Goal: Check status: Check status

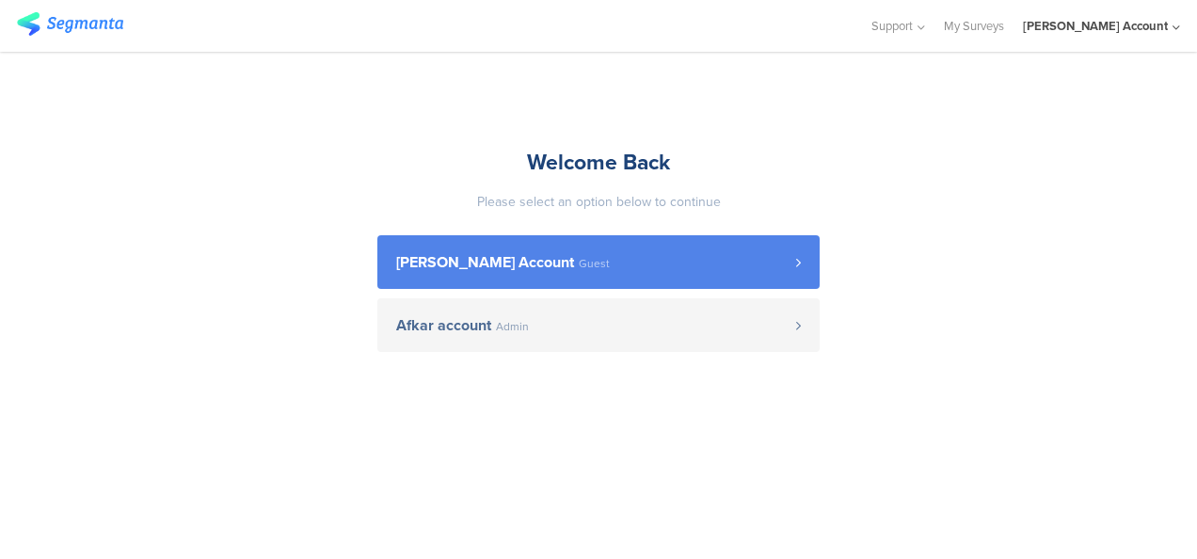
click at [509, 270] on span "[PERSON_NAME] Account" at bounding box center [485, 262] width 178 height 15
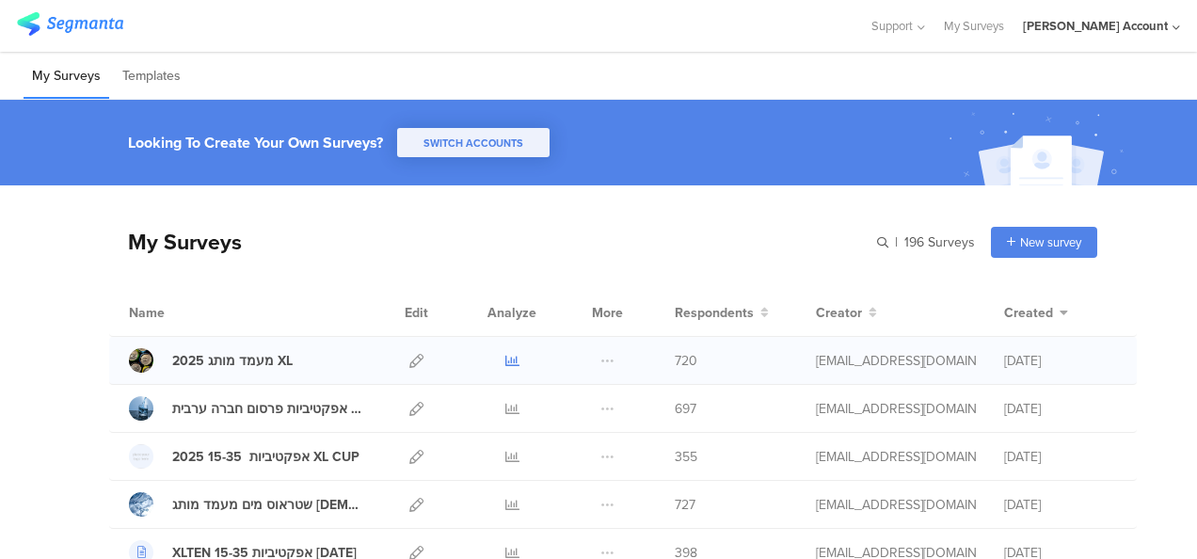
click at [505, 357] on icon at bounding box center [512, 361] width 14 height 14
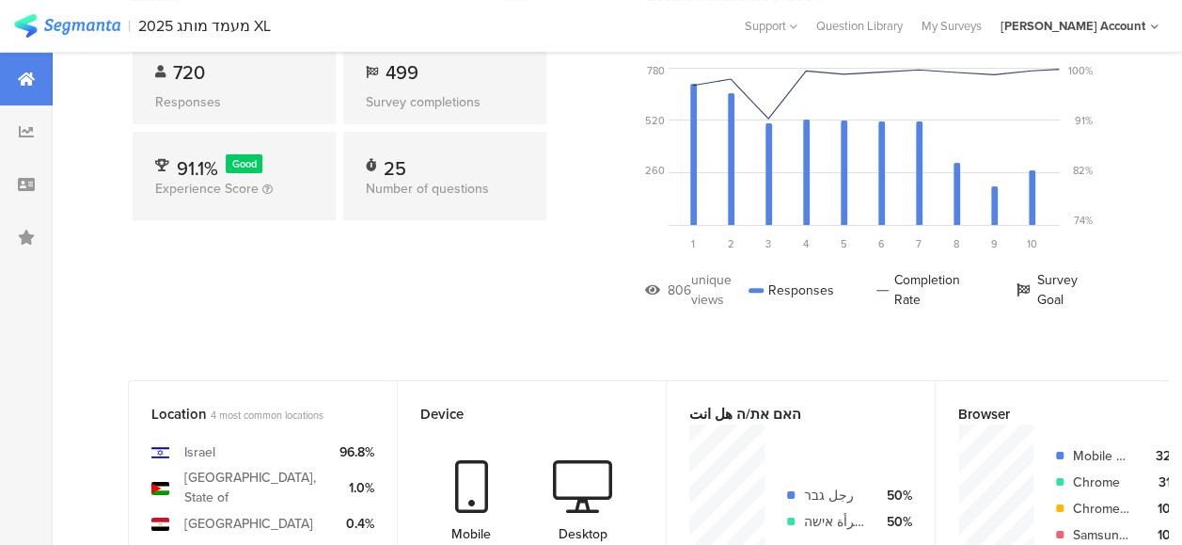
scroll to position [188, 0]
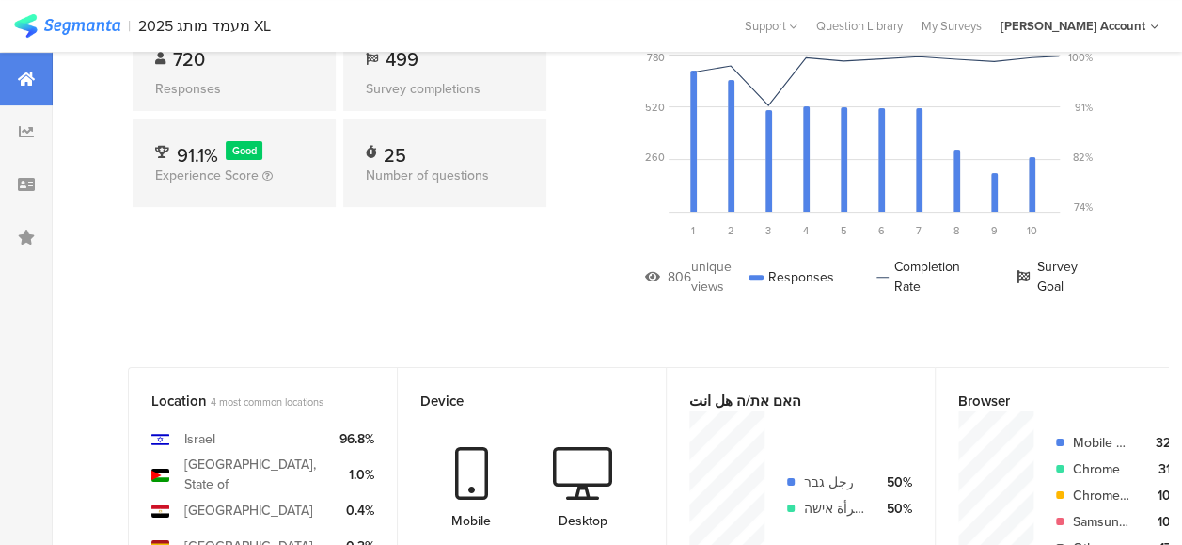
click at [349, 255] on div "General Open 720 Responses 499 Survey completions 91.1% Good Experience Score 2…" at bounding box center [339, 149] width 423 height 352
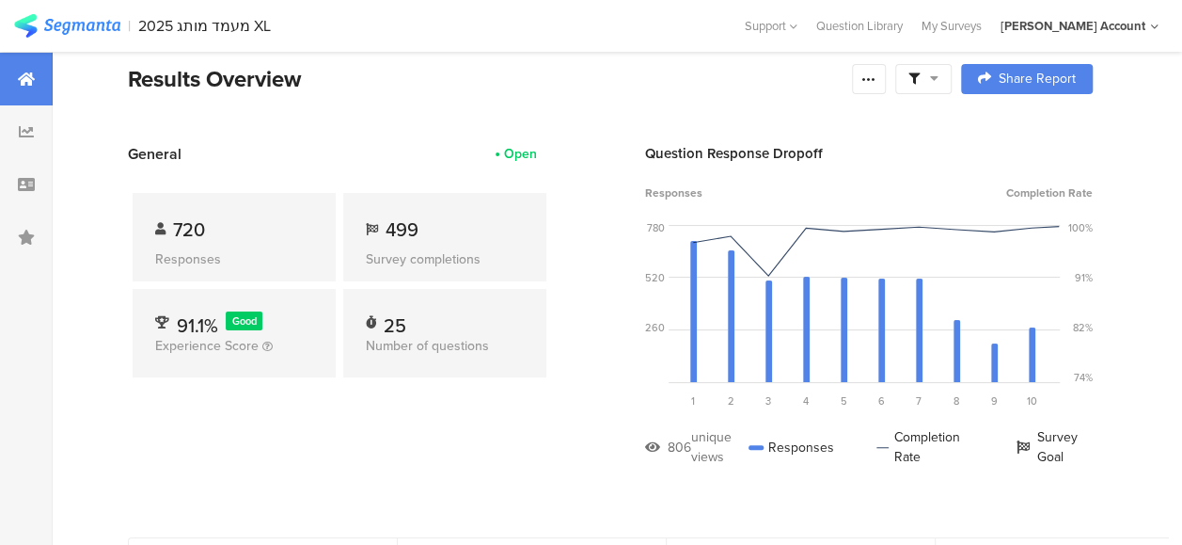
scroll to position [0, 0]
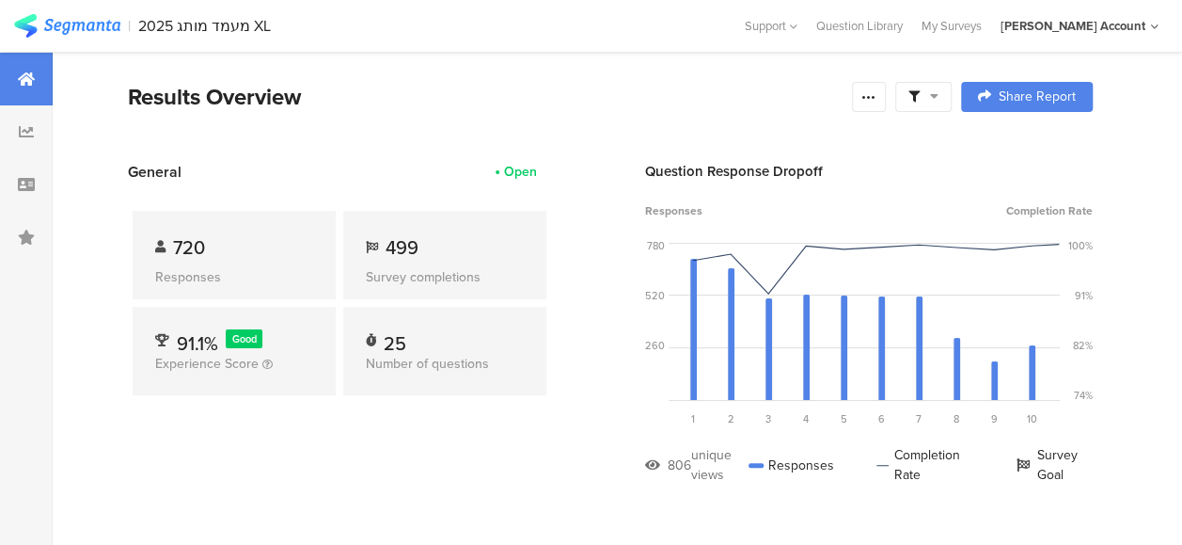
click at [398, 241] on span "499" at bounding box center [402, 247] width 33 height 28
click at [446, 431] on div "General Open 720 Responses 499 Survey completions 91.1% Good Experience Score 2…" at bounding box center [339, 337] width 423 height 352
click at [952, 99] on div at bounding box center [923, 97] width 56 height 30
click at [690, 103] on div "Results Overview" at bounding box center [485, 97] width 715 height 34
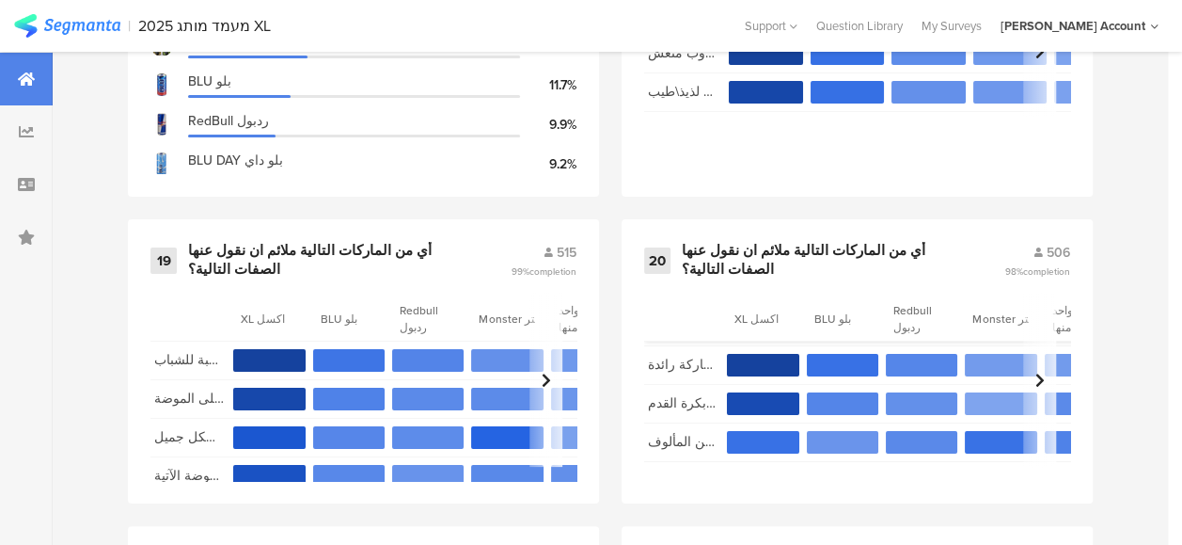
scroll to position [3358, 0]
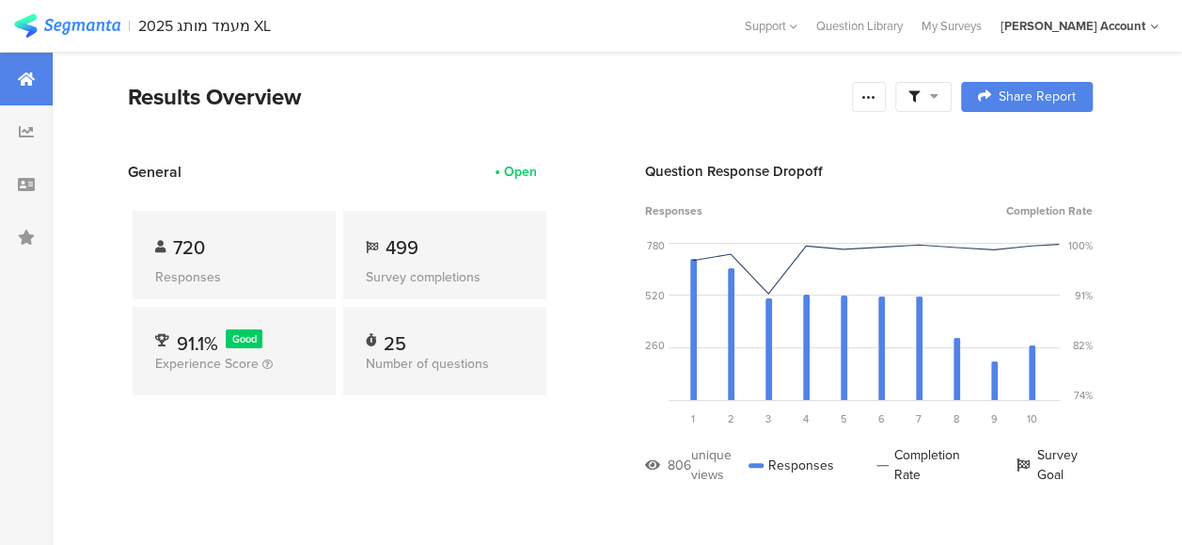
click at [401, 249] on span "499" at bounding box center [402, 247] width 33 height 28
drag, startPoint x: 401, startPoint y: 249, endPoint x: 491, endPoint y: 419, distance: 191.9
click at [491, 419] on div "720 Responses 499 Survey completions 91.1% Good Experience Score 25 Number of q…" at bounding box center [339, 306] width 423 height 248
